Goal: Task Accomplishment & Management: Use online tool/utility

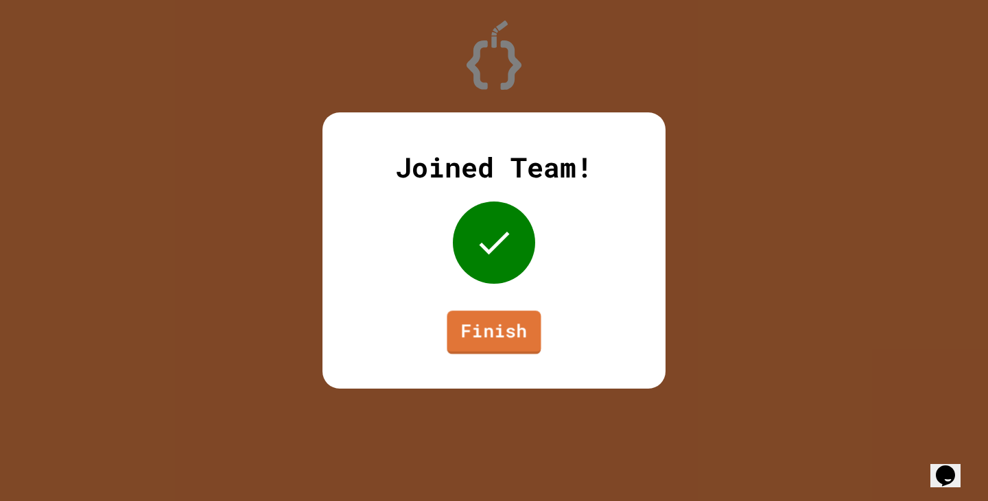
click at [503, 357] on div "Joined Team! Finish" at bounding box center [493, 250] width 343 height 276
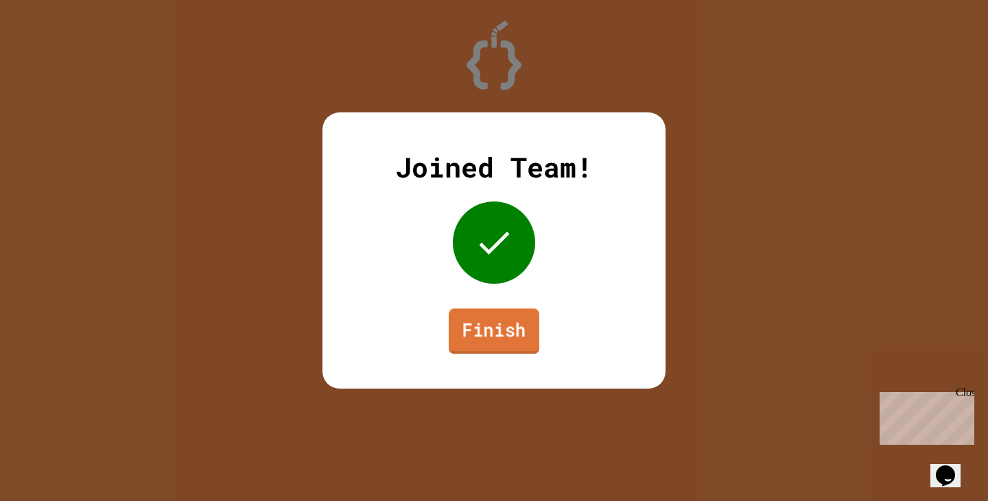
click at [505, 348] on link "Finish" at bounding box center [493, 331] width 91 height 45
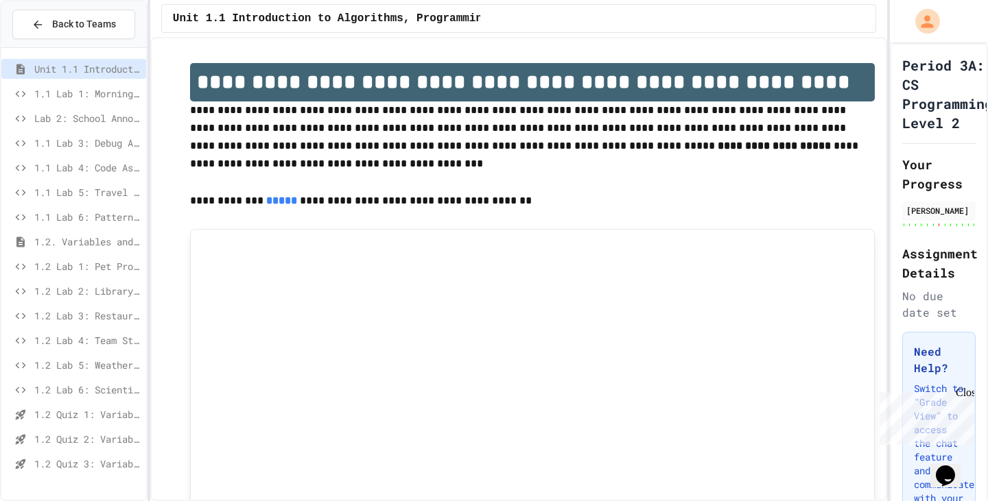
click at [117, 395] on span "1.2 Lab 6: Scientific Calculator" at bounding box center [87, 390] width 106 height 14
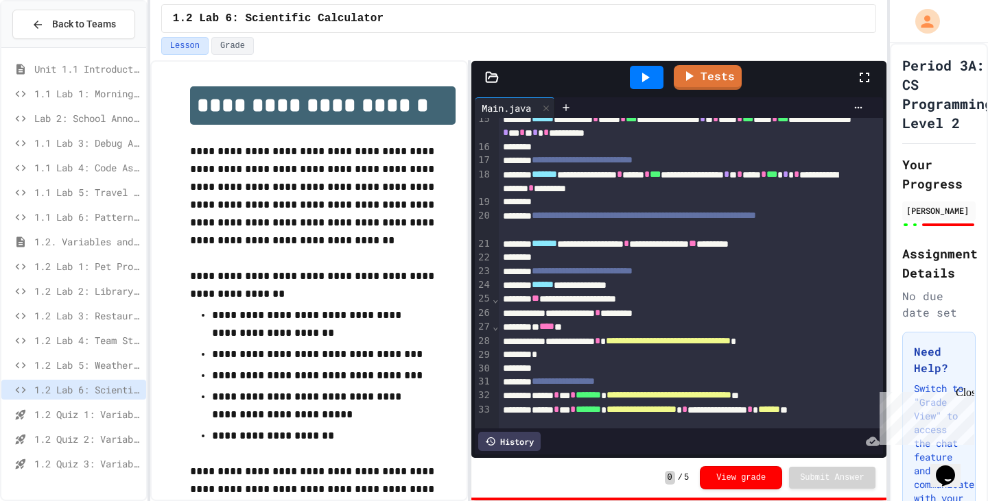
scroll to position [394, 0]
